Goal: Task Accomplishment & Management: Manage account settings

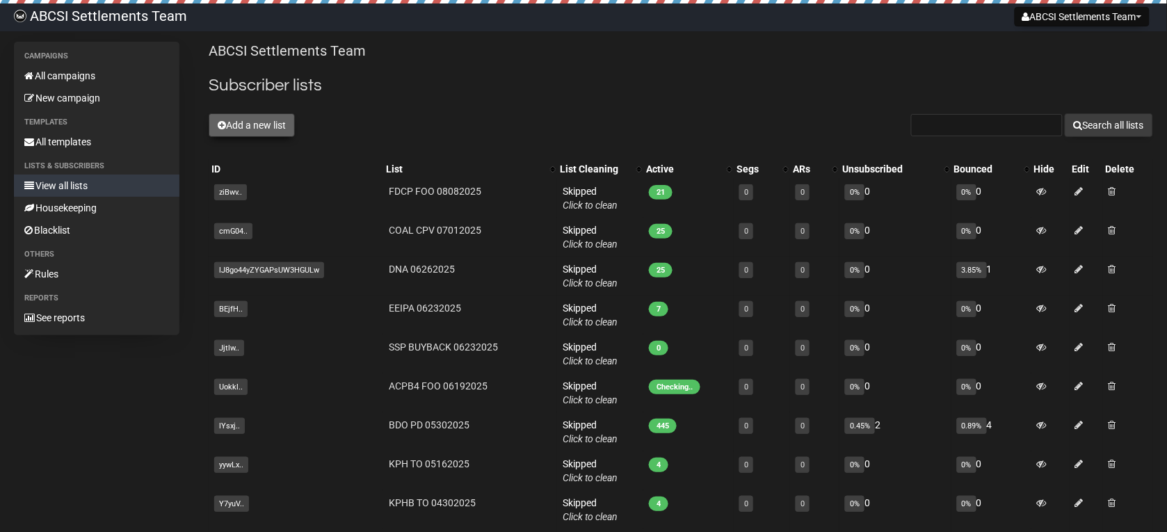
click at [268, 132] on button "Add a new list" at bounding box center [252, 125] width 86 height 24
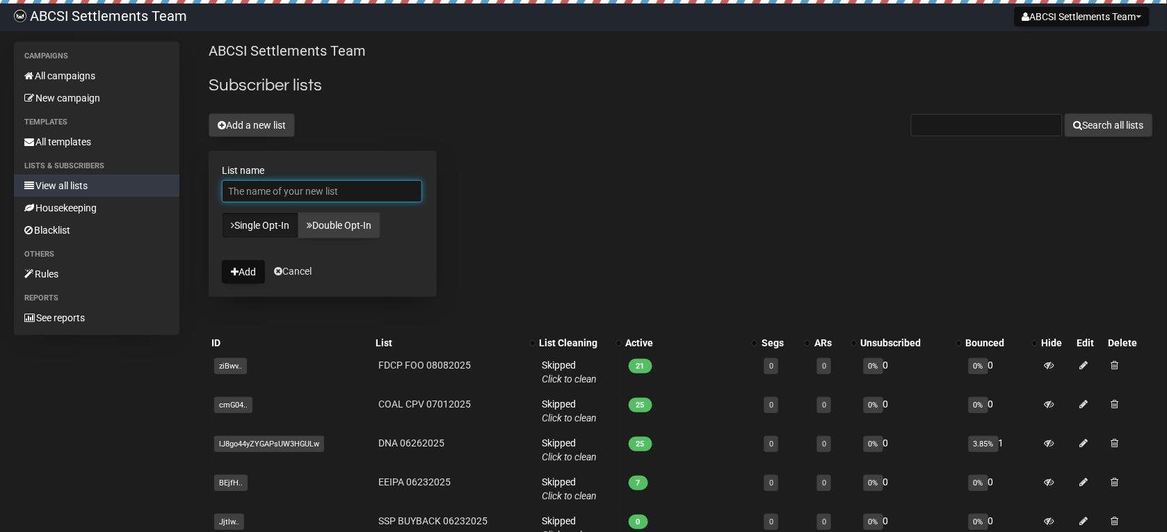
click at [262, 188] on input "List name" at bounding box center [322, 191] width 200 height 22
type input "AUB SD 08152025"
click at [248, 276] on button "Add" at bounding box center [243, 272] width 43 height 24
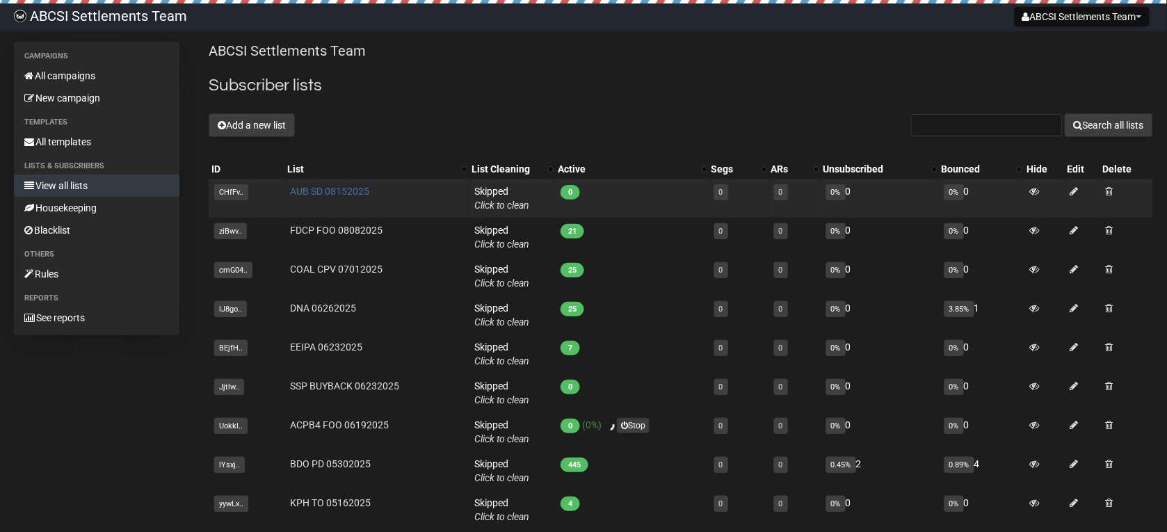
click at [305, 193] on link "AUB SD 08152025" at bounding box center [329, 191] width 79 height 11
